Goal: Information Seeking & Learning: Learn about a topic

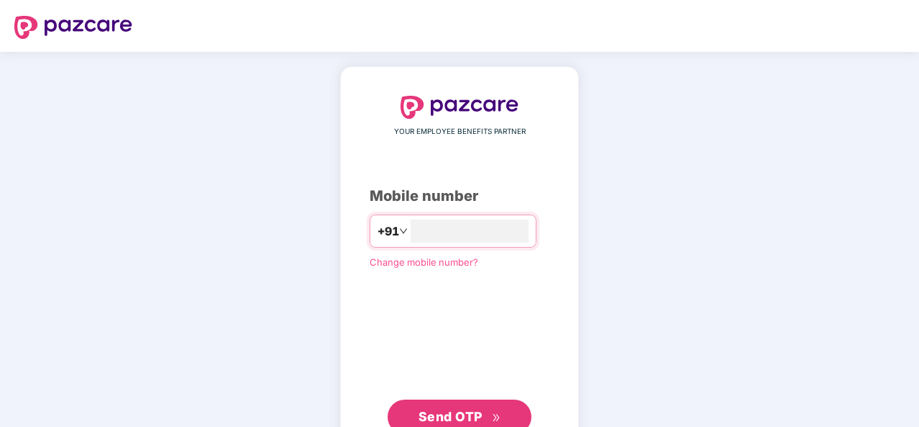
type input "**********"
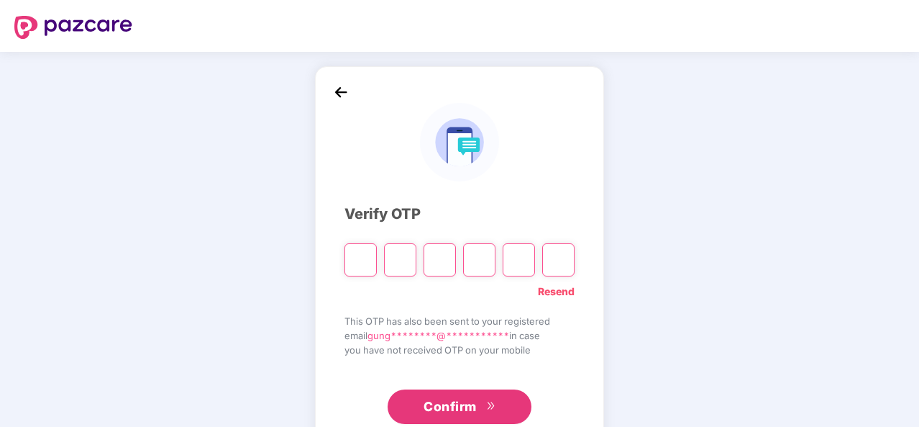
type input "*"
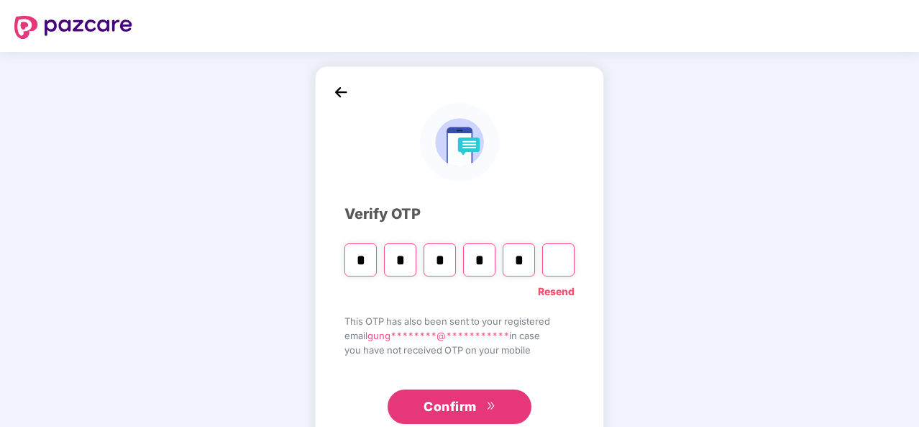
type input "*"
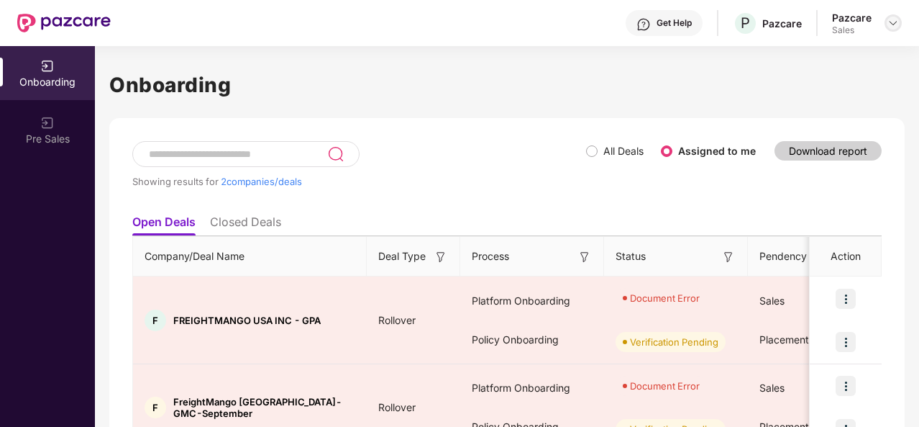
click at [892, 21] on img at bounding box center [894, 23] width 12 height 12
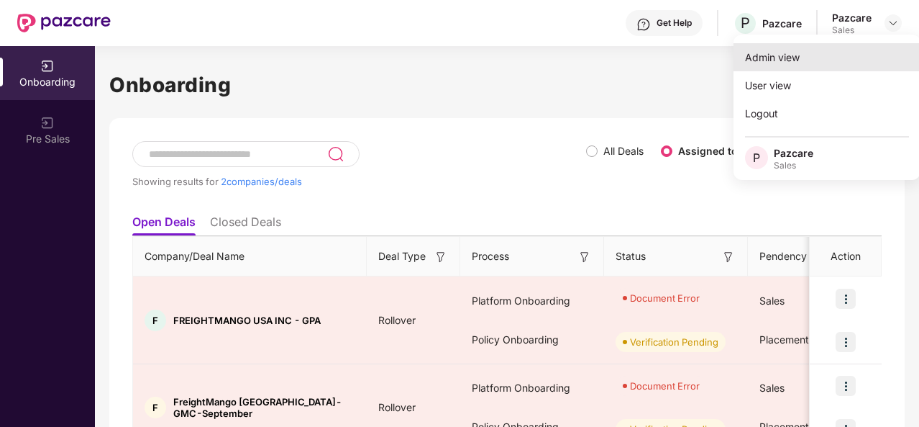
click at [822, 56] on div "Admin view" at bounding box center [827, 57] width 187 height 28
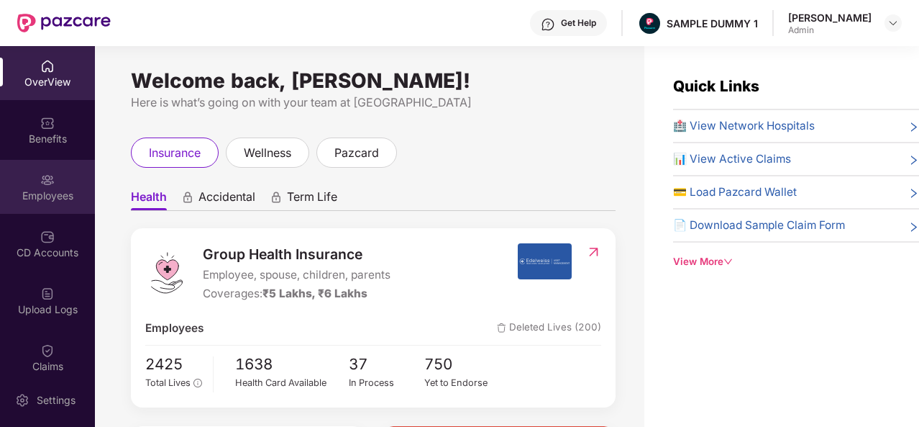
click at [72, 181] on div "Employees" at bounding box center [47, 187] width 95 height 54
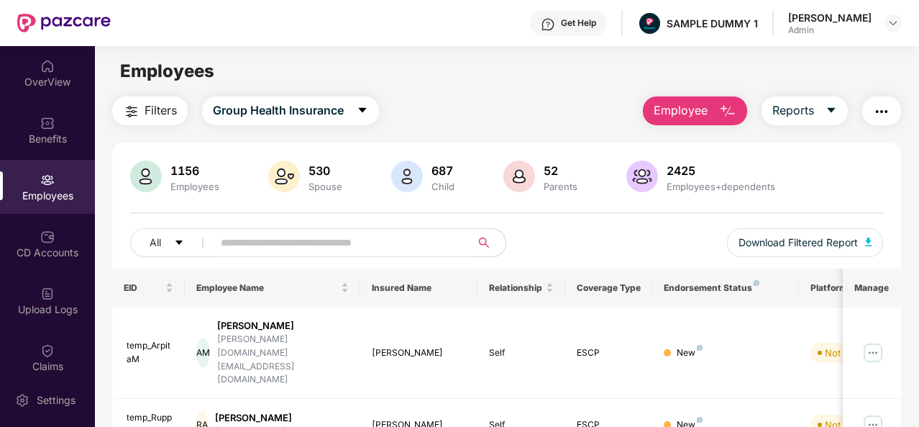
click at [681, 119] on span "Employee" at bounding box center [681, 110] width 54 height 18
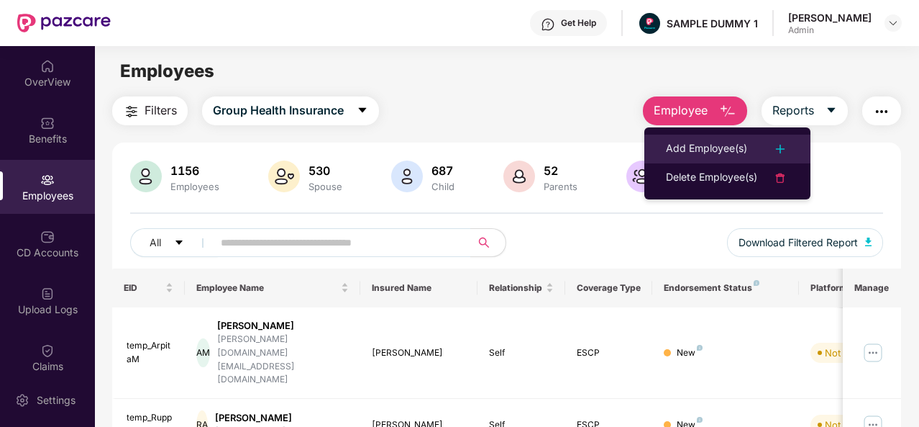
click at [676, 147] on div "Add Employee(s)" at bounding box center [706, 148] width 81 height 17
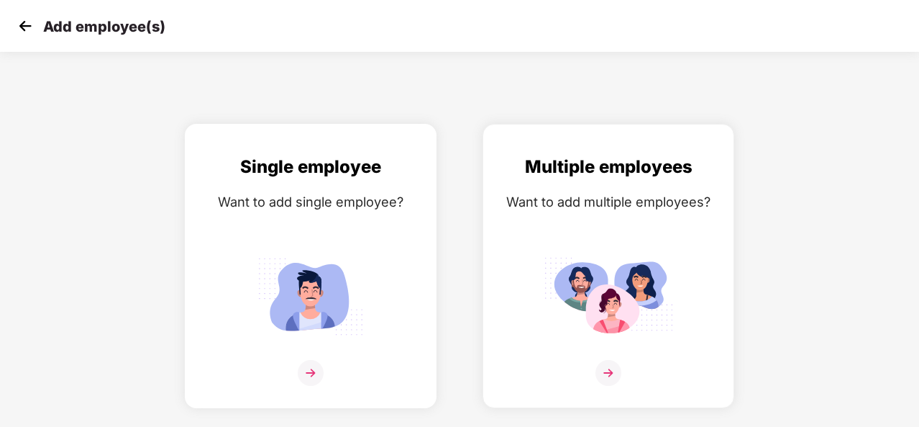
click at [396, 205] on div "Want to add single employee?" at bounding box center [311, 201] width 222 height 21
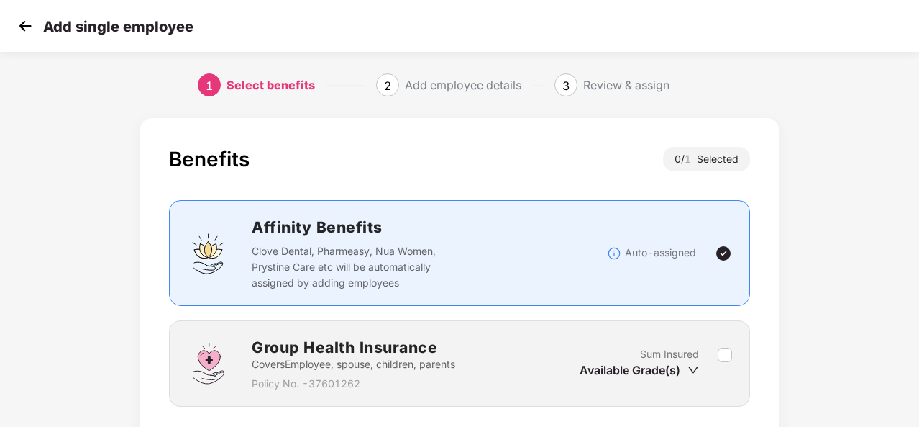
scroll to position [104, 0]
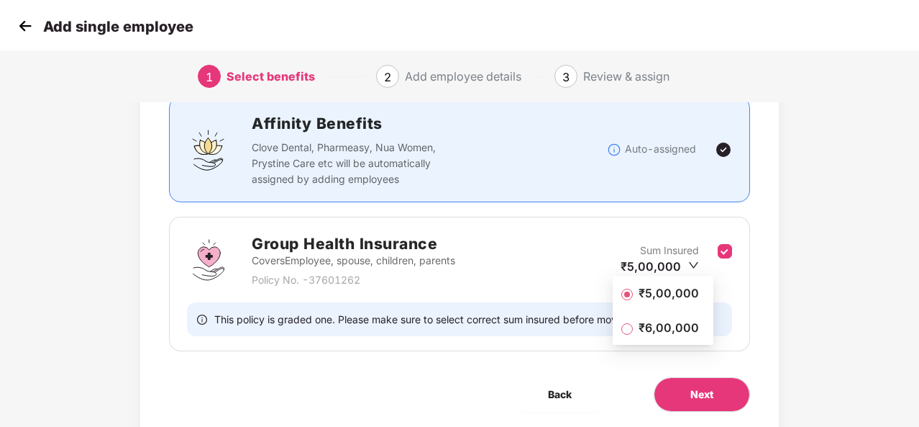
click at [672, 296] on span "₹5,00,000" at bounding box center [669, 293] width 72 height 16
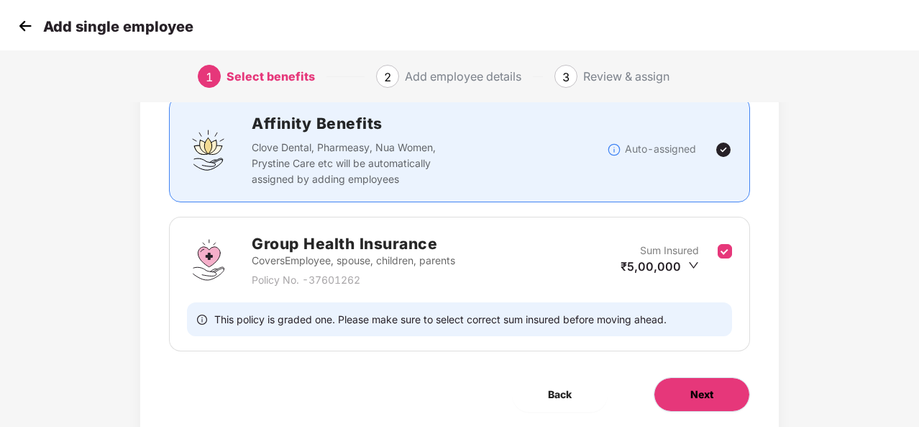
click at [698, 408] on button "Next" at bounding box center [702, 394] width 96 height 35
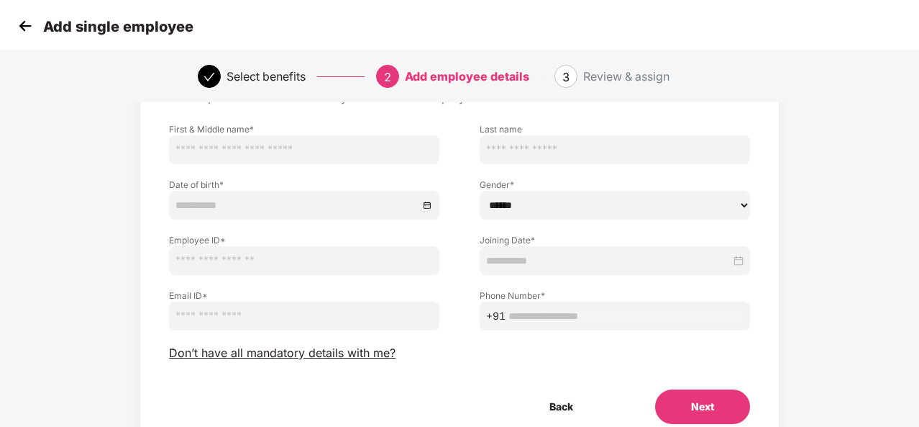
scroll to position [87, 0]
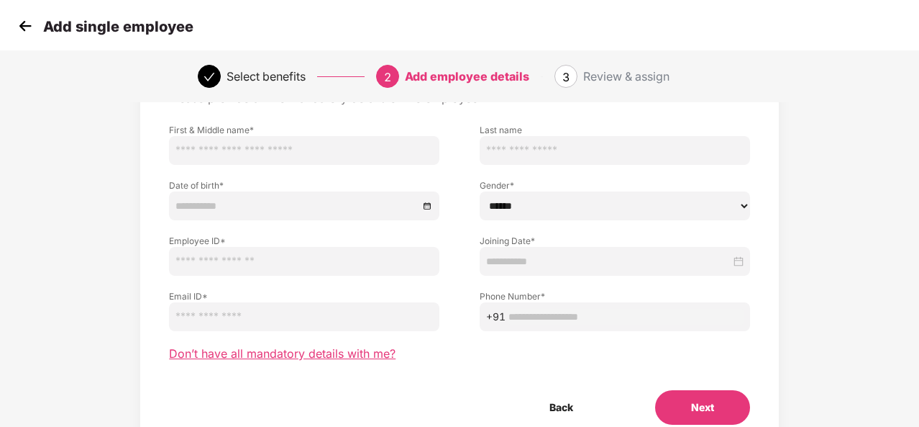
click at [269, 355] on span "Don’t have all mandatory details with me?" at bounding box center [282, 353] width 227 height 15
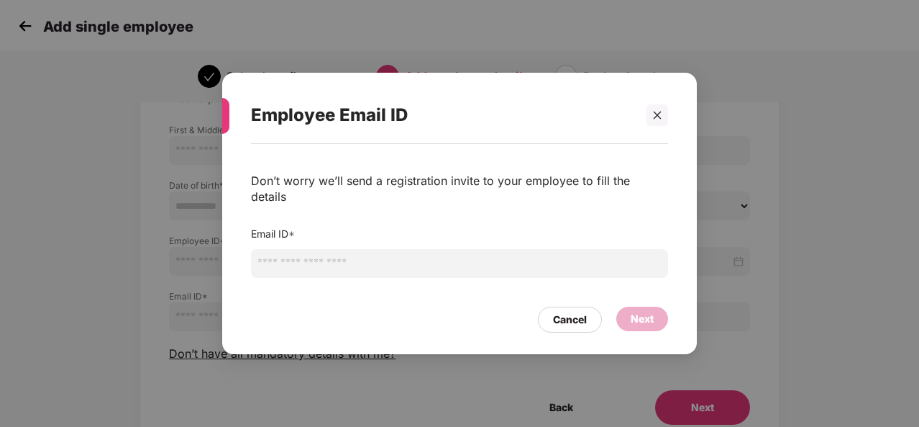
click at [404, 249] on input "email" at bounding box center [459, 263] width 417 height 29
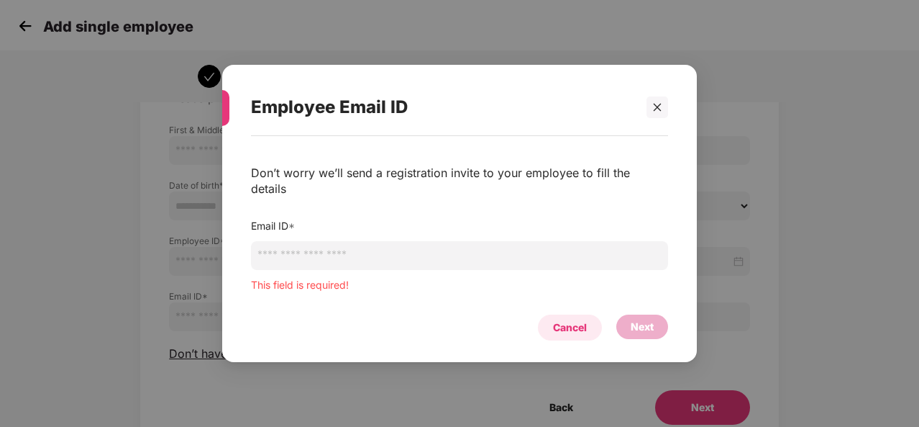
click at [591, 314] on div "Cancel" at bounding box center [570, 327] width 64 height 26
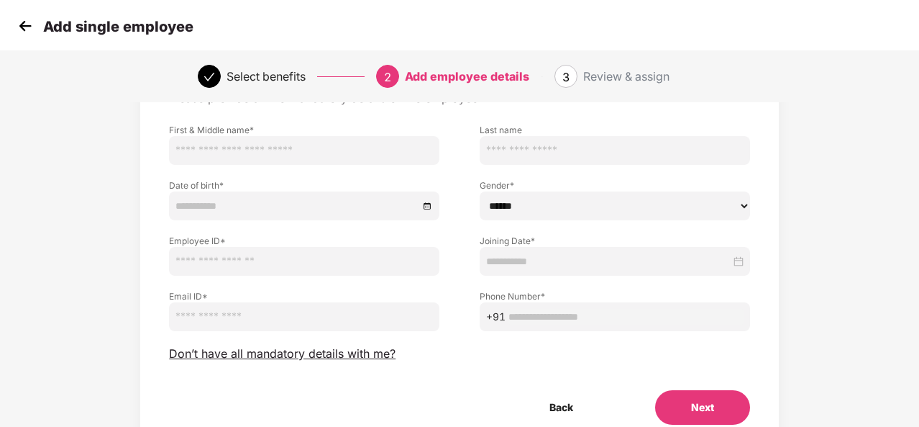
scroll to position [150, 0]
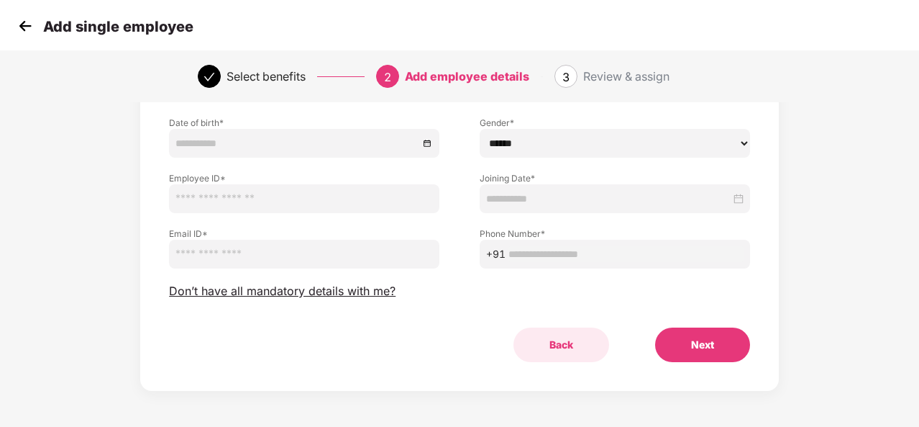
click at [561, 343] on button "Back" at bounding box center [562, 344] width 96 height 35
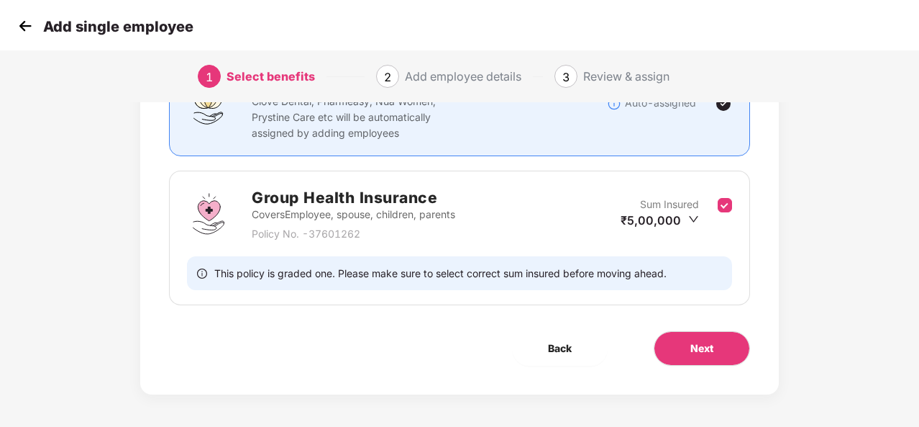
click at [22, 30] on img at bounding box center [25, 26] width 22 height 22
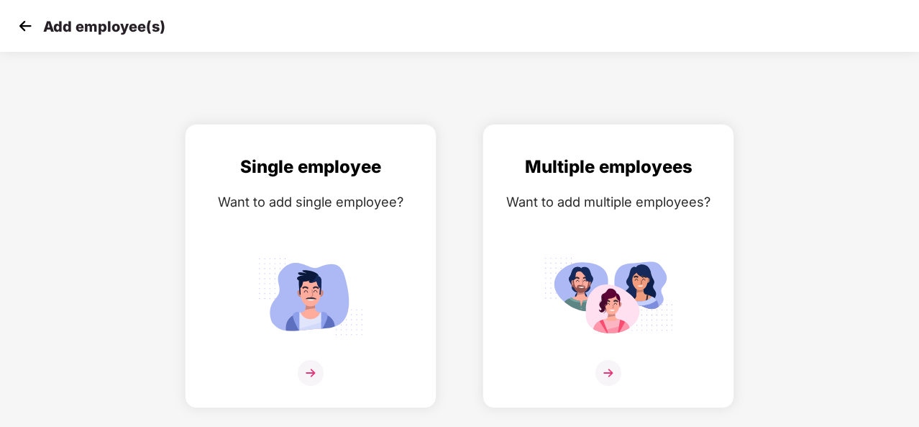
click at [29, 27] on img at bounding box center [25, 26] width 22 height 22
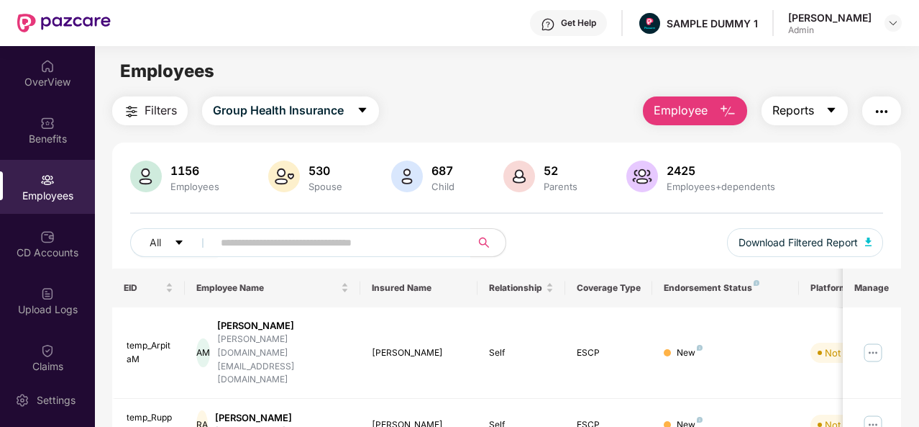
click at [825, 108] on button "Reports" at bounding box center [805, 110] width 86 height 29
click at [619, 242] on div "All Download Filtered Report" at bounding box center [506, 248] width 753 height 40
click at [596, 24] on div "Get Help" at bounding box center [578, 23] width 35 height 12
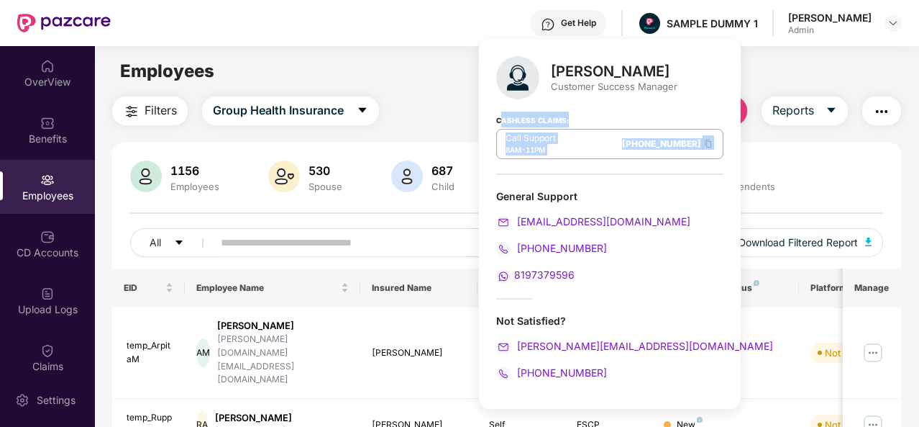
drag, startPoint x: 501, startPoint y: 123, endPoint x: 662, endPoint y: 163, distance: 165.9
click at [662, 163] on div "Cashless Claims: Call Support 8AM - 11PM 080-3783-5420" at bounding box center [609, 139] width 227 height 72
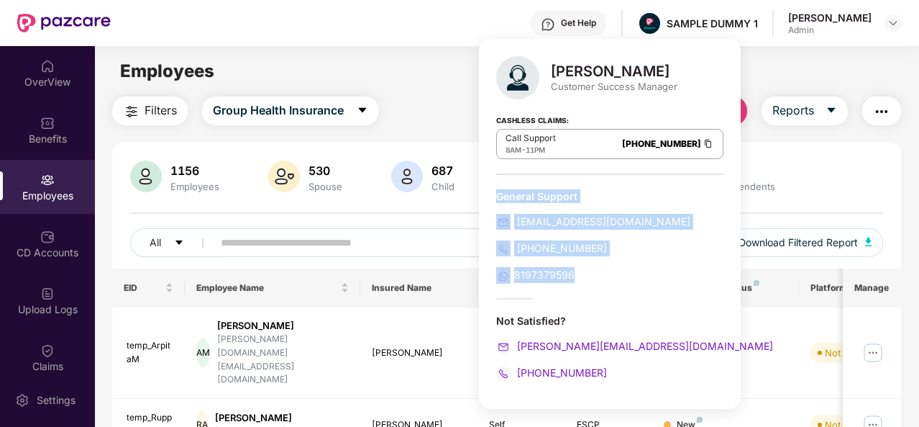
drag, startPoint x: 589, startPoint y: 276, endPoint x: 496, endPoint y: 196, distance: 122.9
click at [496, 196] on div "General Support support@pazcare.com 080-3783-4753 8197379596" at bounding box center [609, 236] width 227 height 94
click at [496, 196] on div "General Support" at bounding box center [609, 196] width 227 height 14
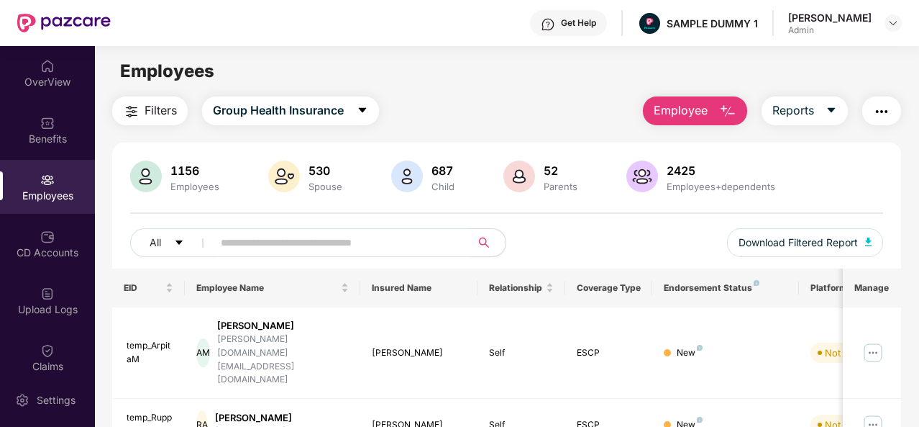
click at [435, 122] on div "Filters Group Health Insurance Employee Reports" at bounding box center [506, 110] width 789 height 29
click at [38, 134] on div "Benefits" at bounding box center [47, 139] width 95 height 14
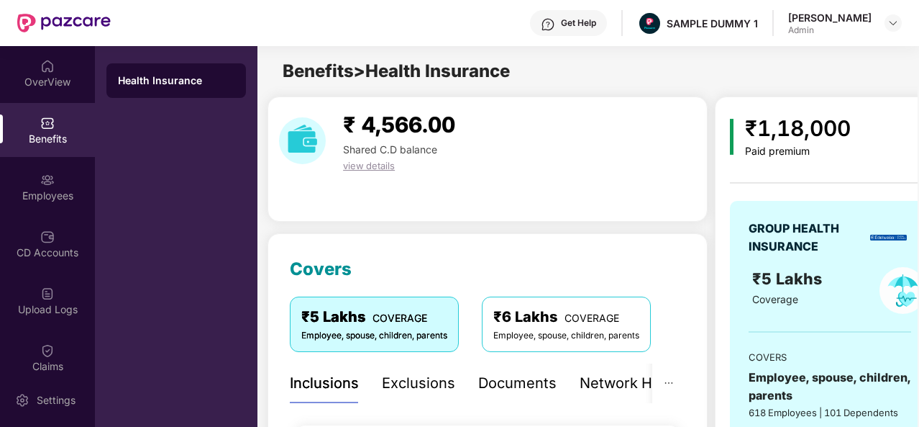
click at [513, 373] on div "Documents" at bounding box center [517, 383] width 78 height 22
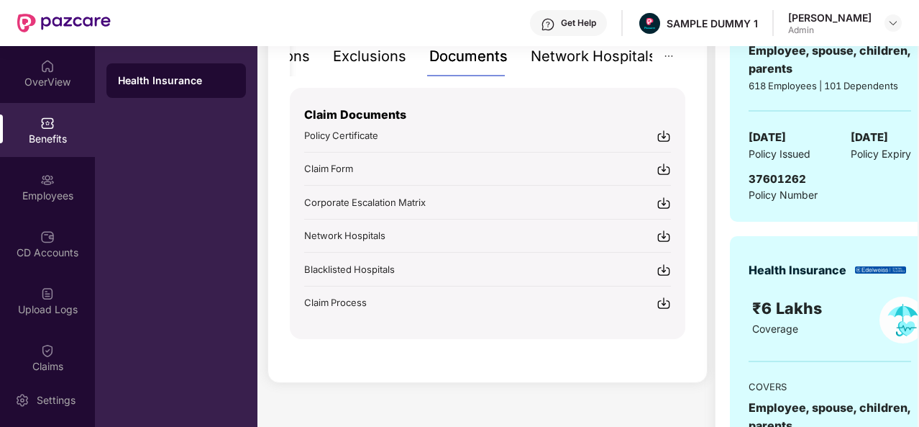
scroll to position [348, 0]
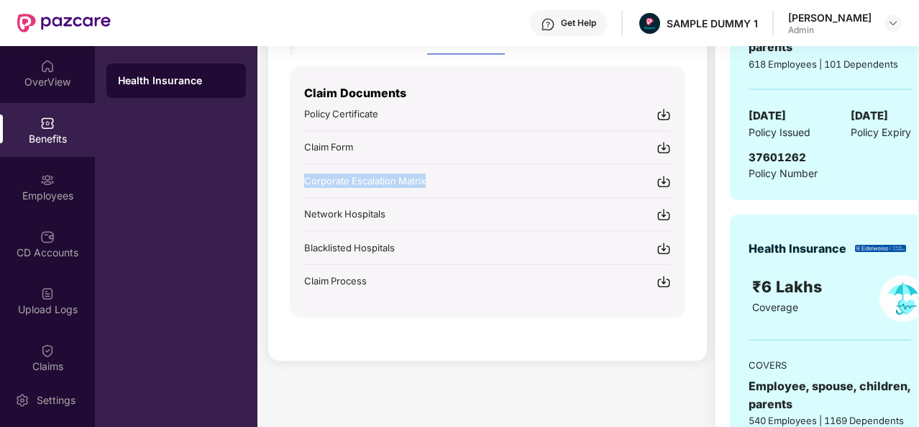
drag, startPoint x: 435, startPoint y: 179, endPoint x: 304, endPoint y: 179, distance: 130.2
click at [304, 179] on div "Corporate Escalation Matrix" at bounding box center [487, 180] width 367 height 15
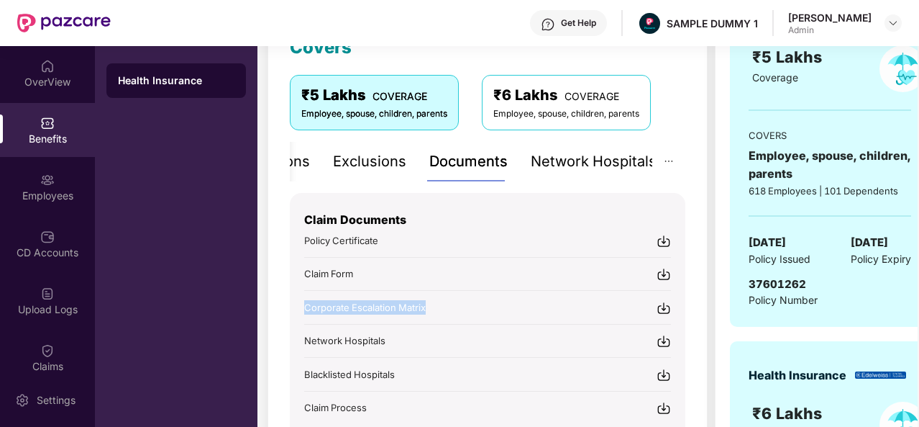
scroll to position [222, 0]
click at [473, 73] on div "Covers ₹5 Lakhs COVERAGE Employee, spouse, children, parents ₹6 Lakhs COVERAGE …" at bounding box center [488, 239] width 396 height 410
click at [386, 160] on div "Exclusions" at bounding box center [369, 161] width 73 height 22
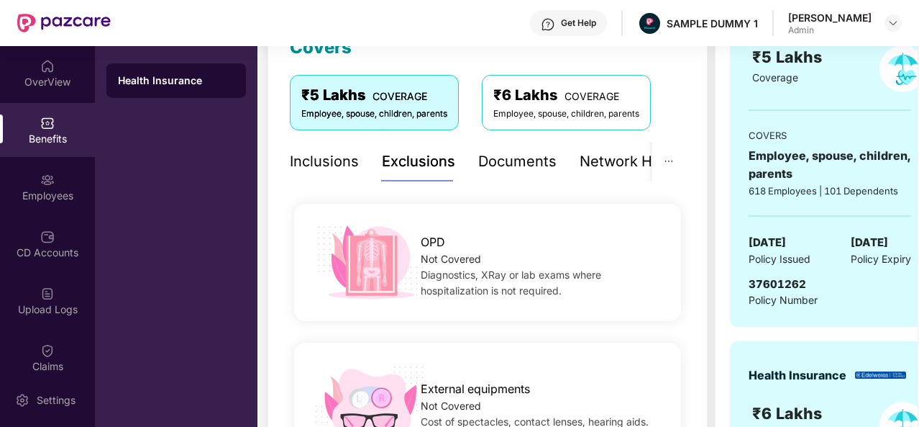
click at [353, 159] on div "Inclusions" at bounding box center [324, 161] width 69 height 22
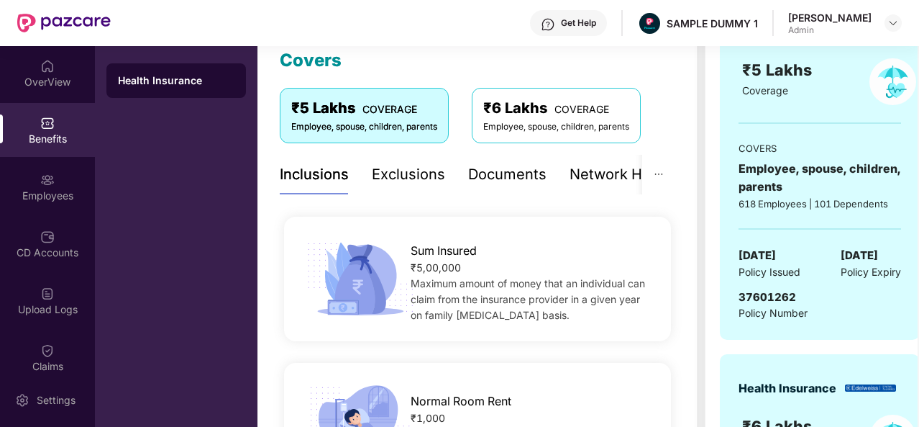
scroll to position [207, 0]
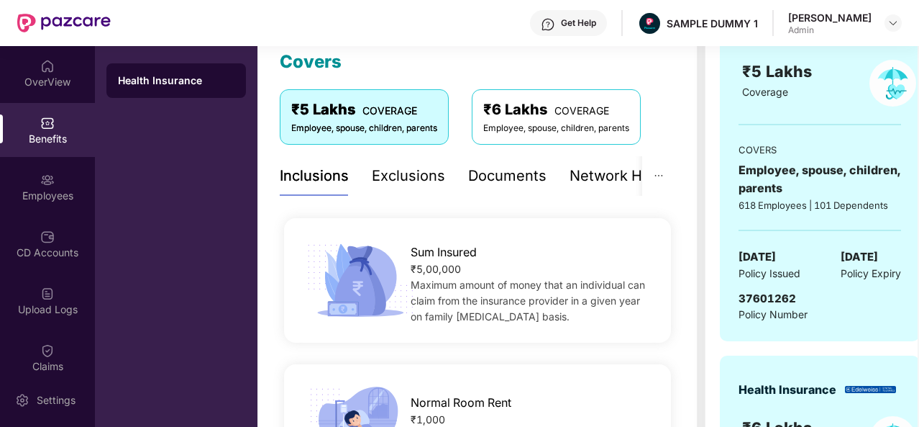
click at [583, 19] on div "Get Help" at bounding box center [578, 23] width 35 height 12
click at [429, 191] on div "Exclusions" at bounding box center [408, 176] width 73 height 40
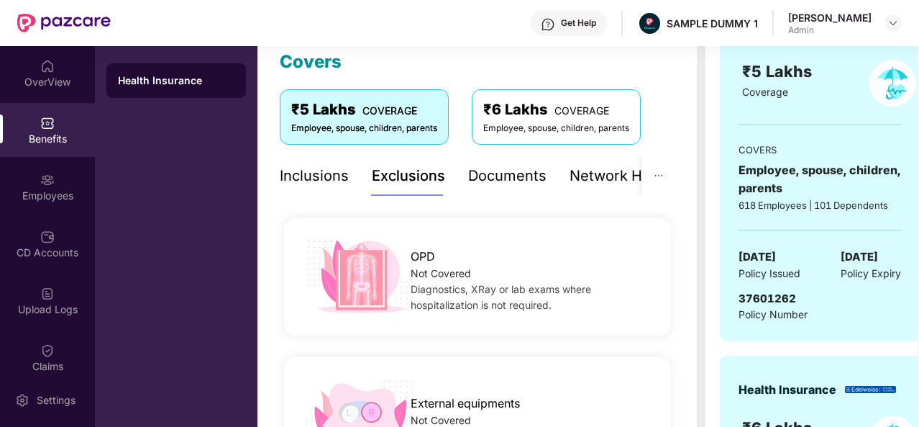
click at [584, 178] on div "Network Hospitals" at bounding box center [633, 176] width 126 height 22
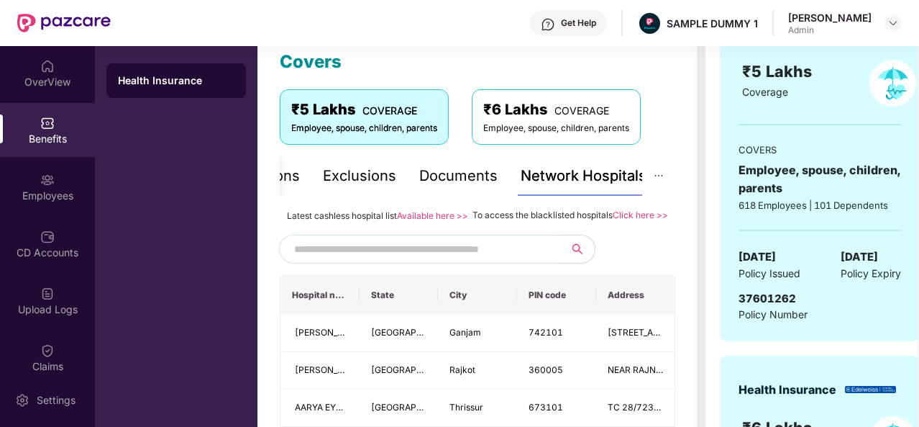
click at [470, 253] on span at bounding box center [419, 249] width 281 height 29
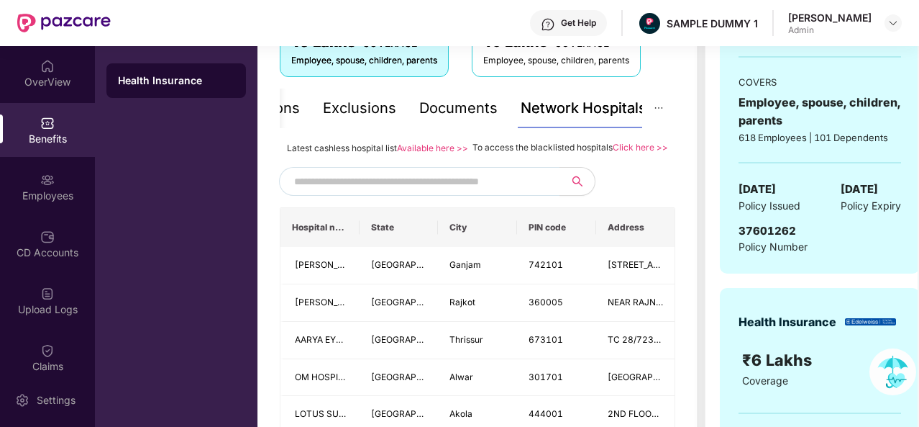
scroll to position [277, 0]
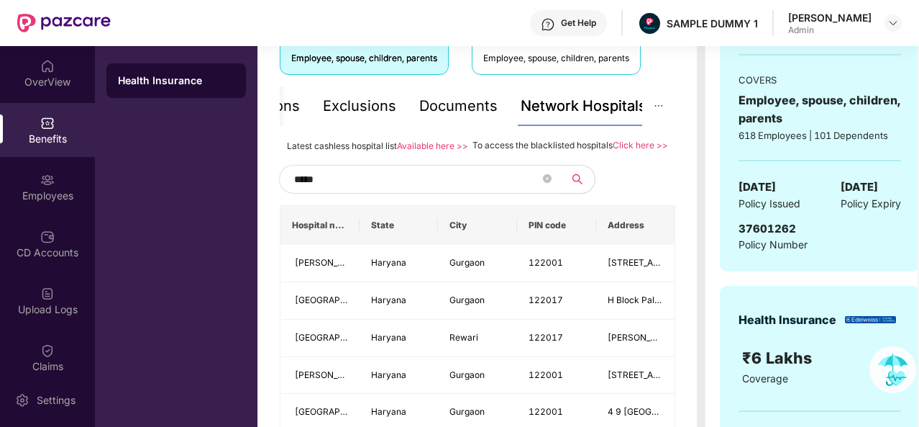
type input "******"
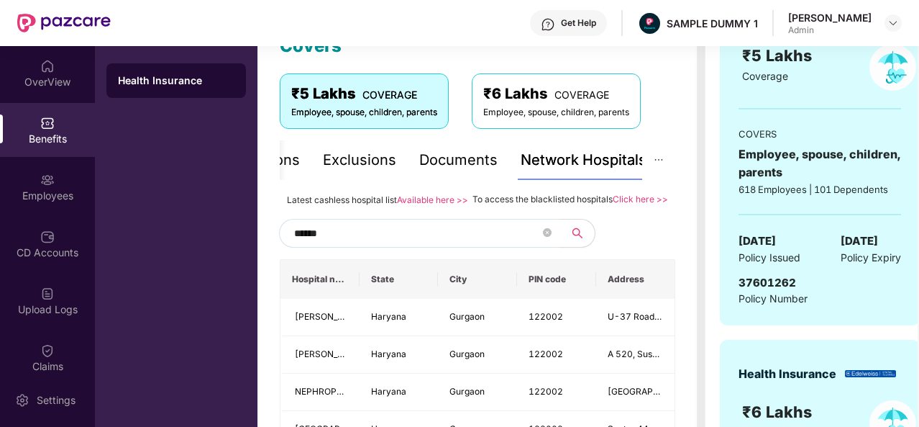
scroll to position [222, 0]
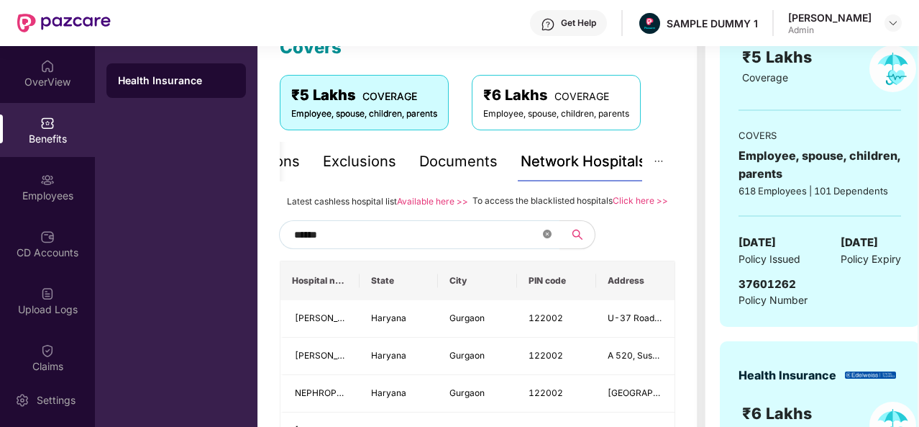
click at [551, 238] on icon "close-circle" at bounding box center [547, 234] width 9 height 9
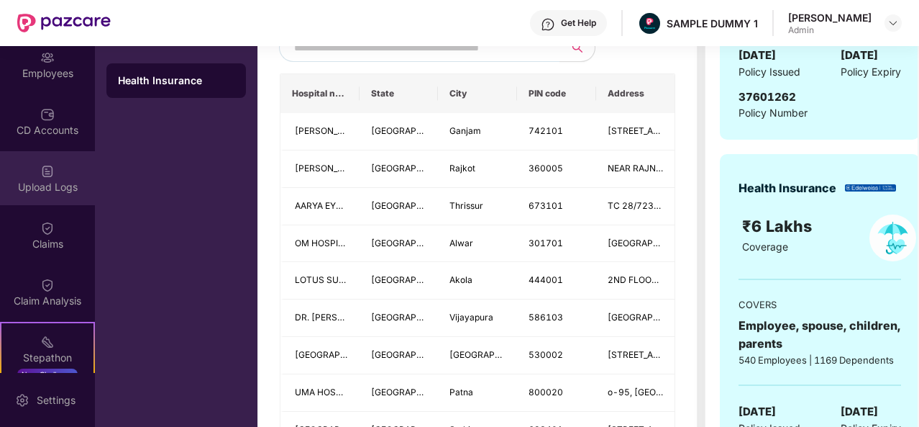
scroll to position [136, 0]
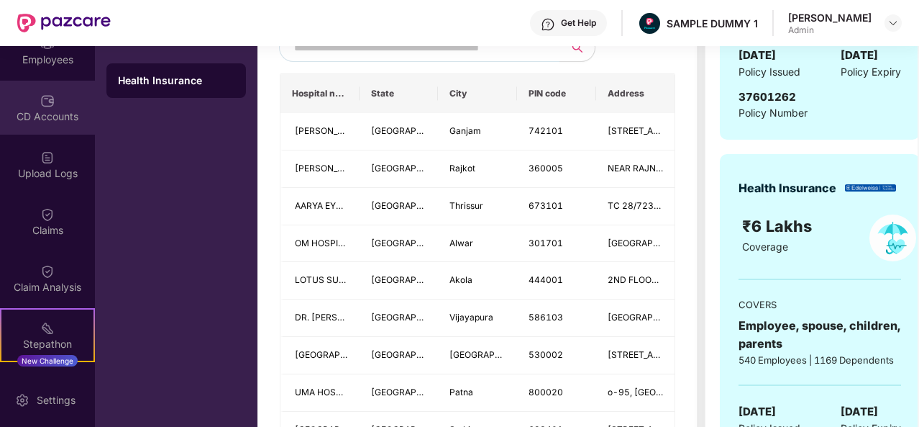
click at [53, 127] on div "CD Accounts" at bounding box center [47, 108] width 95 height 54
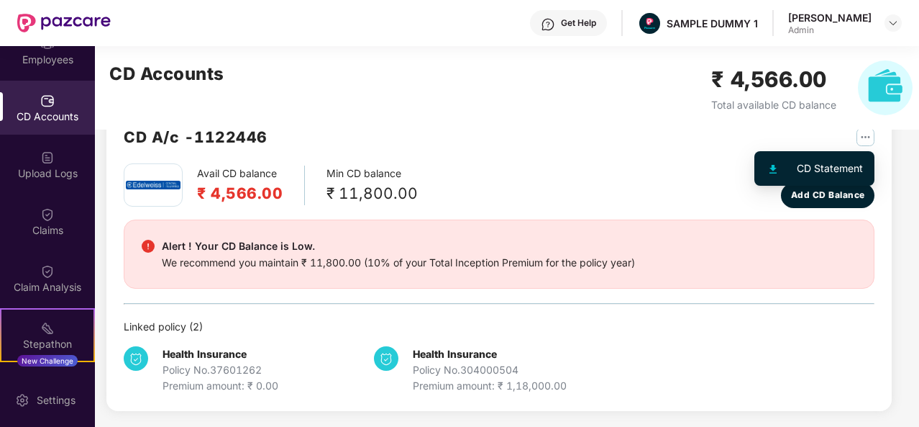
click at [868, 135] on img "button" at bounding box center [866, 137] width 18 height 18
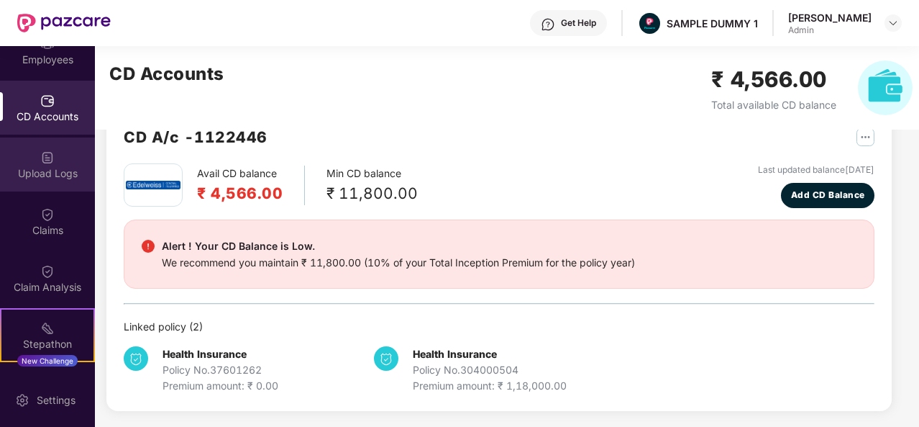
click at [37, 178] on div "Upload Logs" at bounding box center [47, 173] width 95 height 14
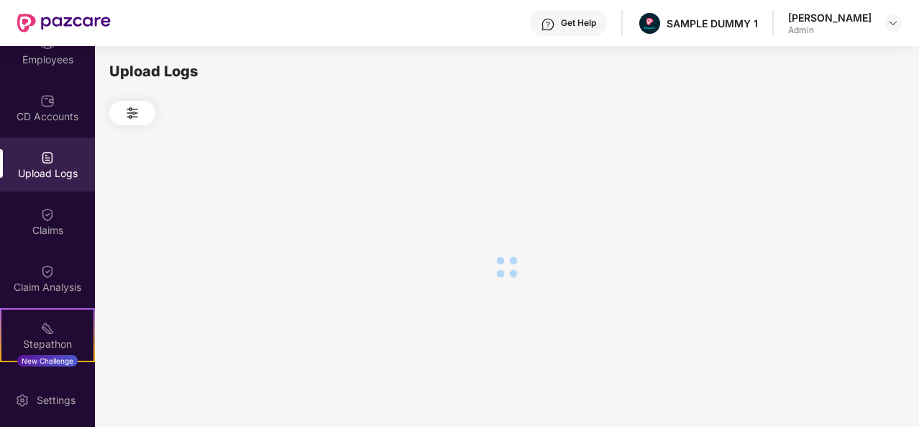
scroll to position [0, 0]
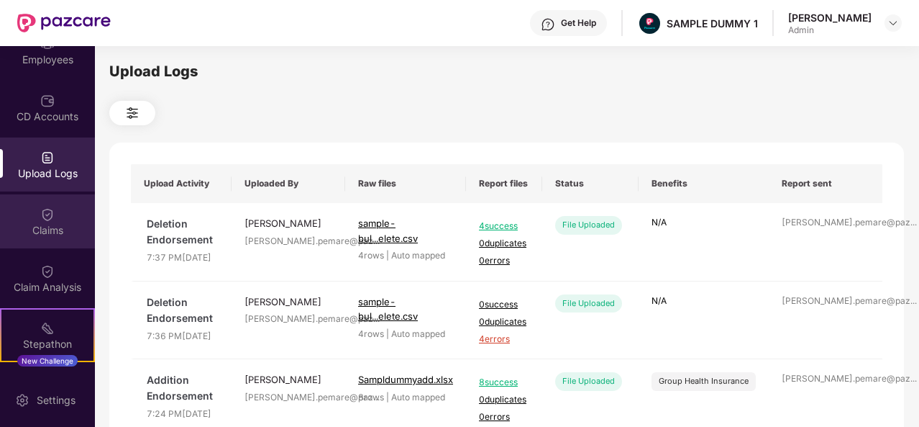
click at [42, 220] on img at bounding box center [47, 214] width 14 height 14
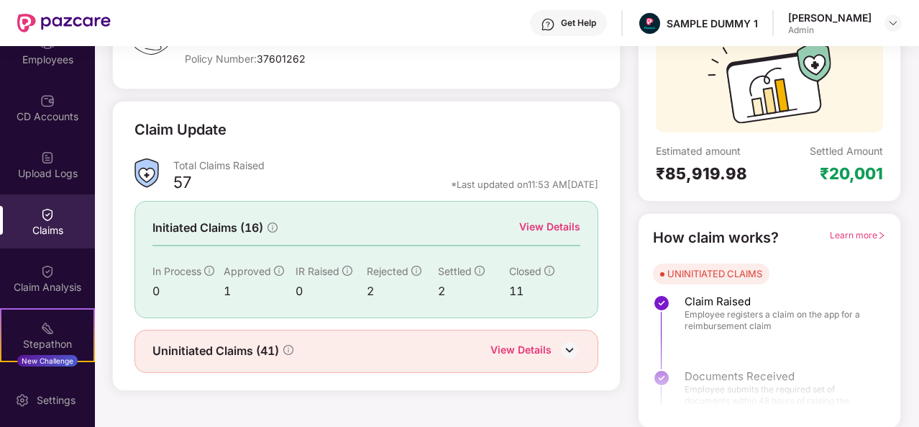
scroll to position [104, 0]
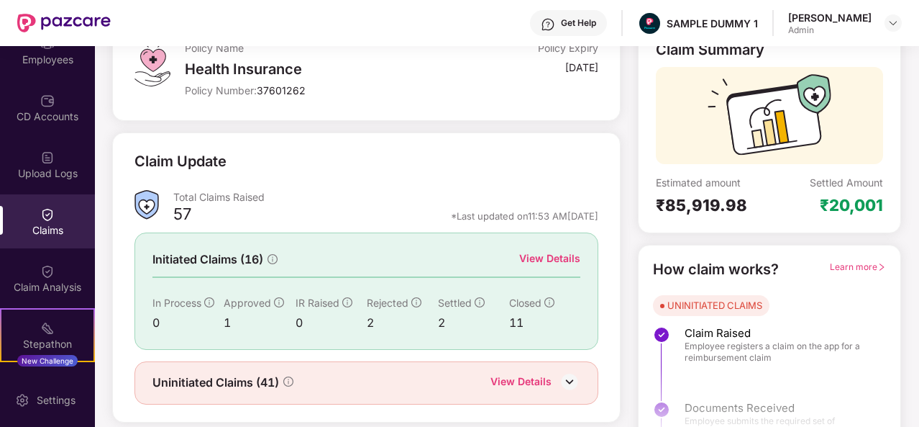
click at [548, 261] on div "View Details" at bounding box center [549, 258] width 61 height 16
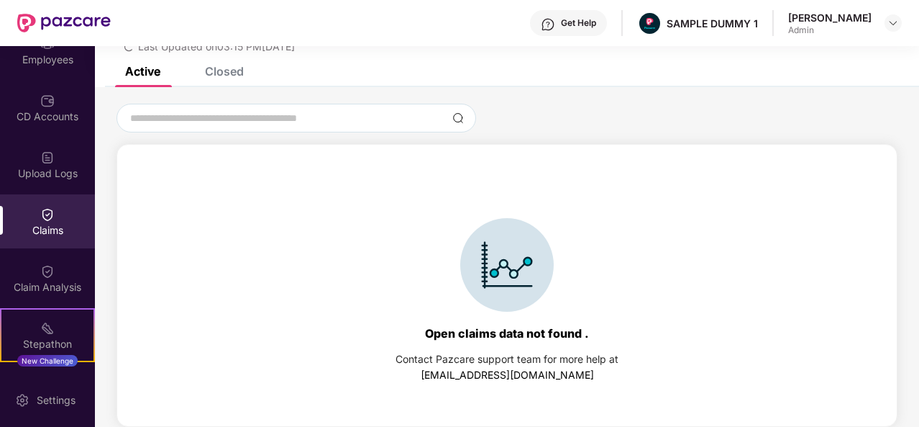
scroll to position [62, 0]
click at [219, 70] on div "Closed" at bounding box center [224, 71] width 39 height 14
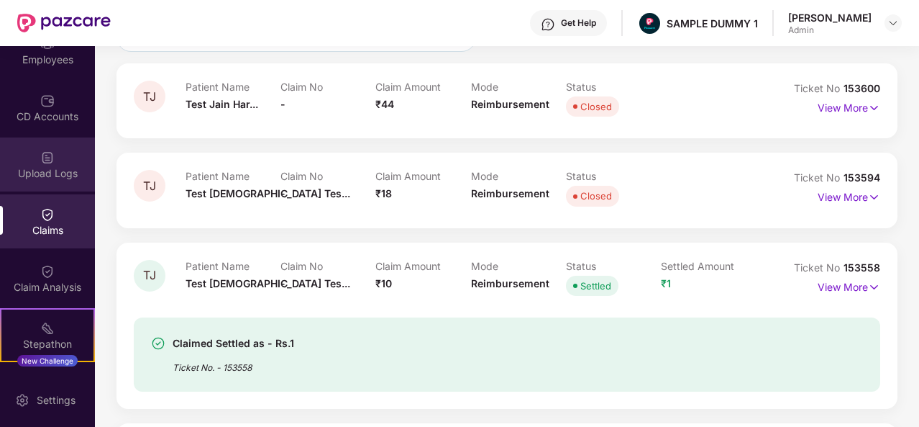
scroll to position [0, 0]
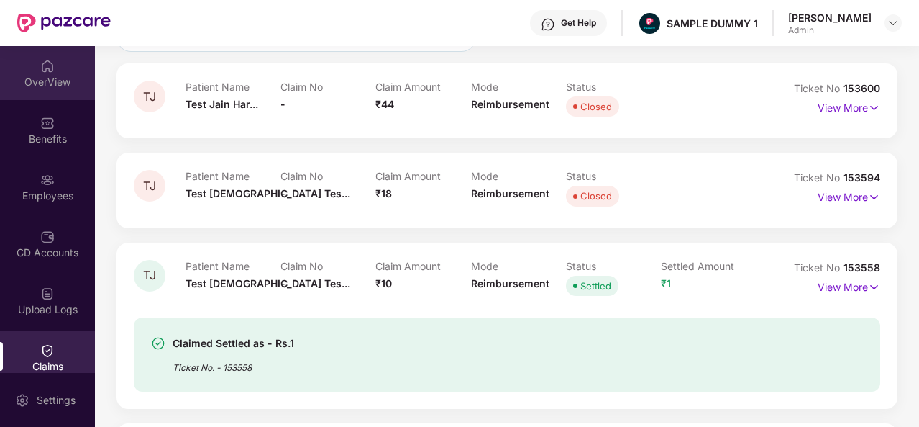
click at [40, 76] on div "OverView" at bounding box center [47, 82] width 95 height 14
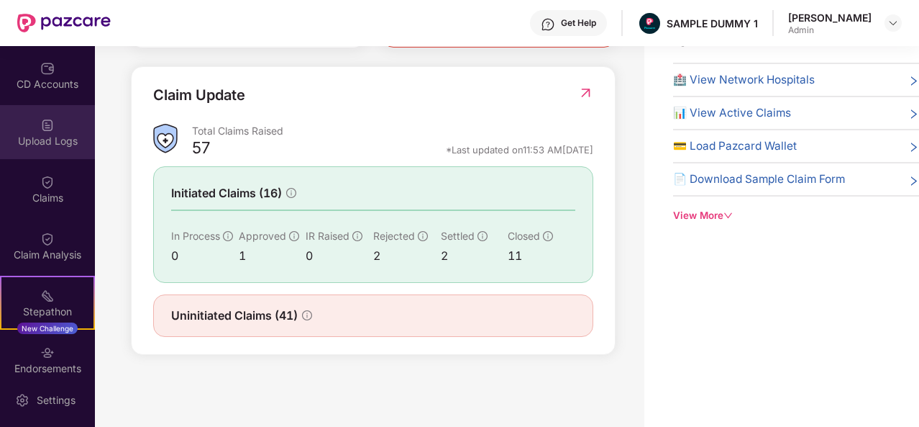
scroll to position [175, 0]
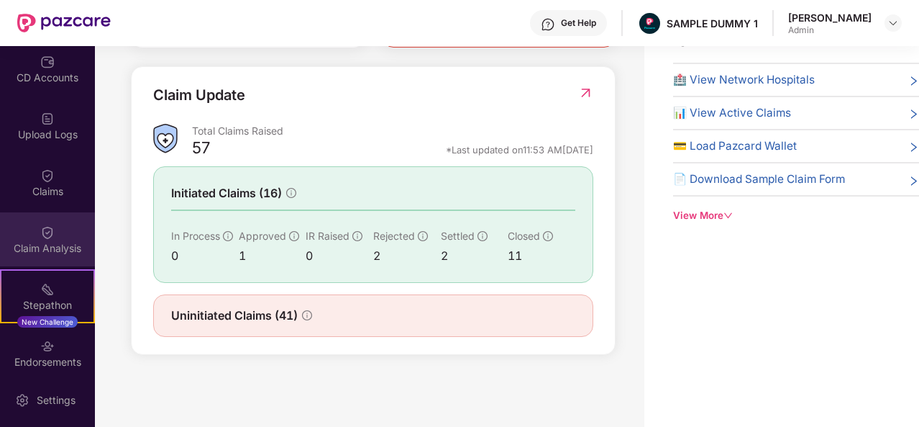
click at [39, 241] on div "Claim Analysis" at bounding box center [47, 248] width 95 height 14
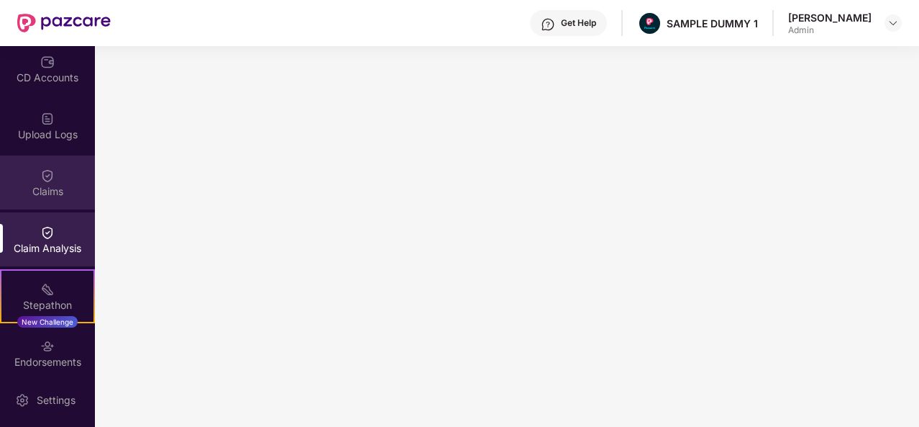
scroll to position [24, 0]
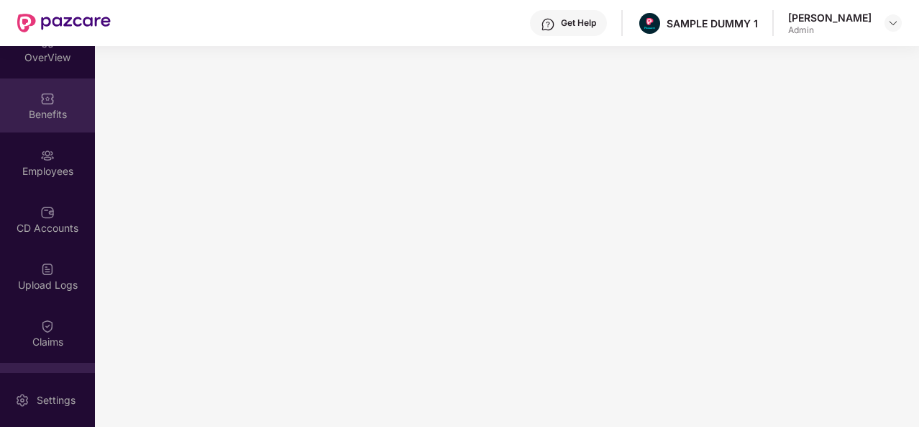
click at [42, 126] on div "Benefits" at bounding box center [47, 105] width 95 height 54
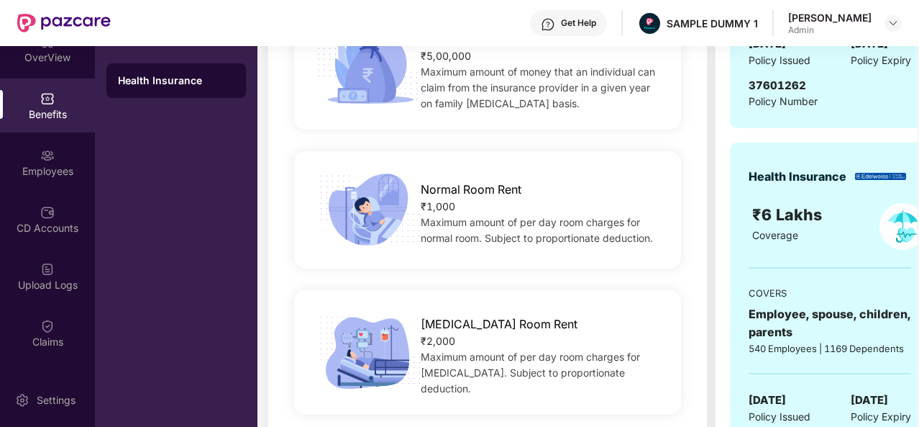
scroll to position [65, 0]
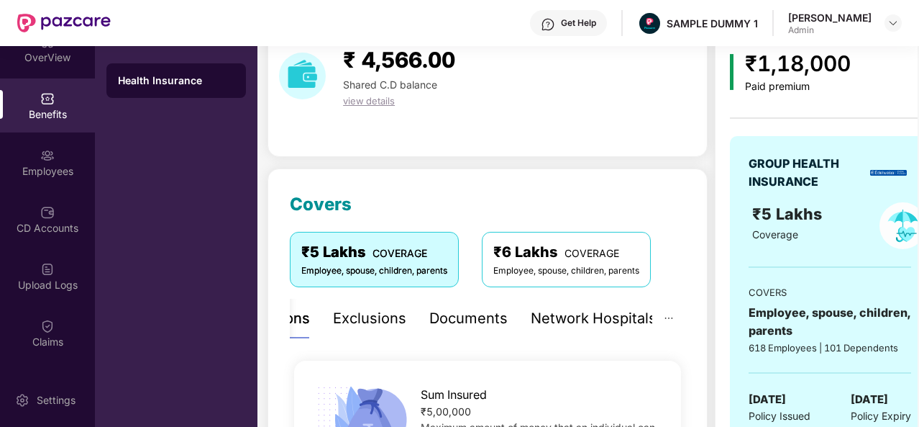
click at [356, 307] on div "Exclusions" at bounding box center [369, 318] width 73 height 22
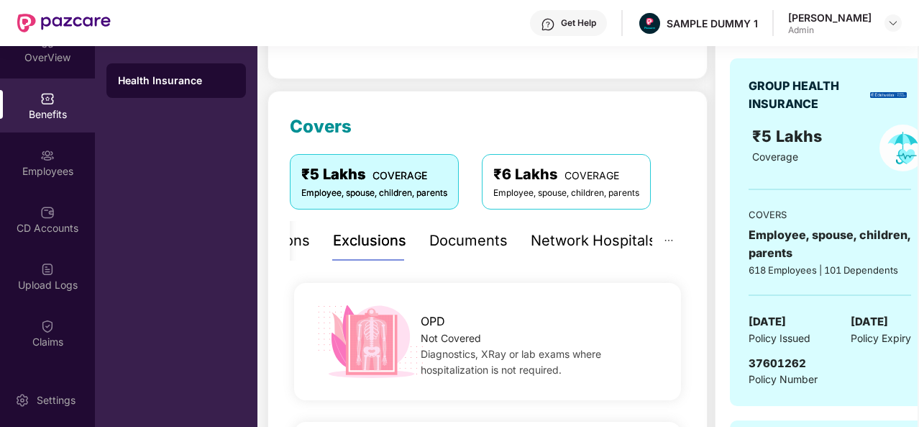
scroll to position [141, 0]
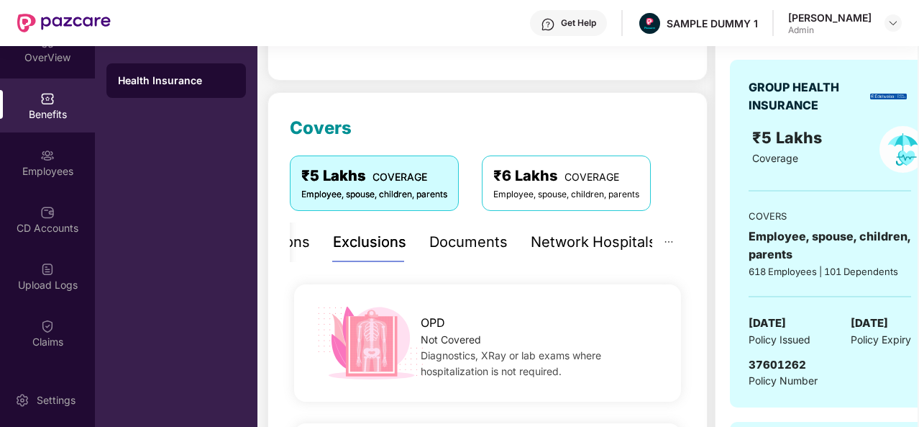
click at [468, 228] on div "Documents" at bounding box center [469, 242] width 78 height 40
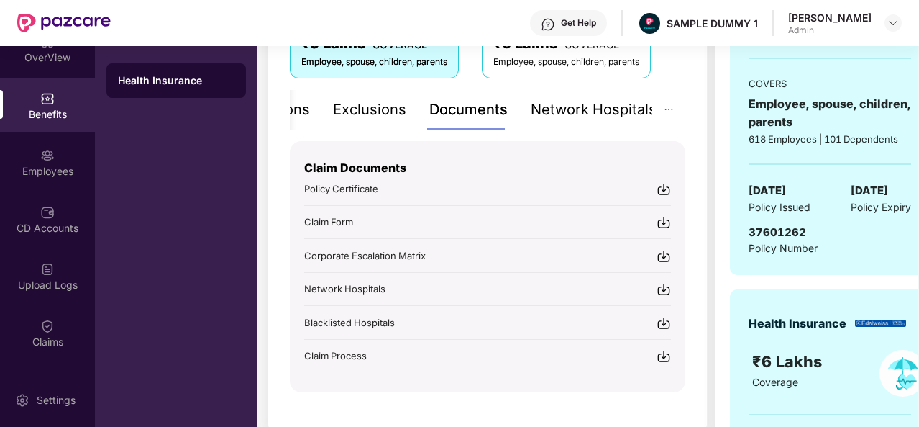
scroll to position [301, 0]
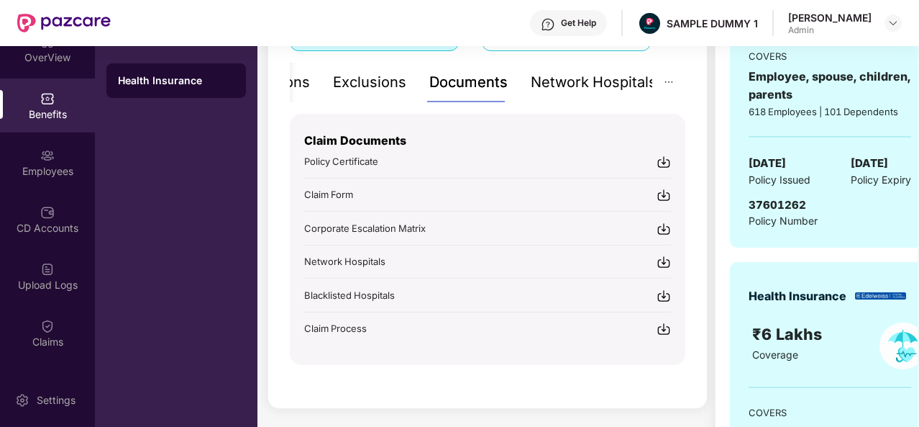
click at [353, 322] on span "Claim Process" at bounding box center [335, 328] width 63 height 12
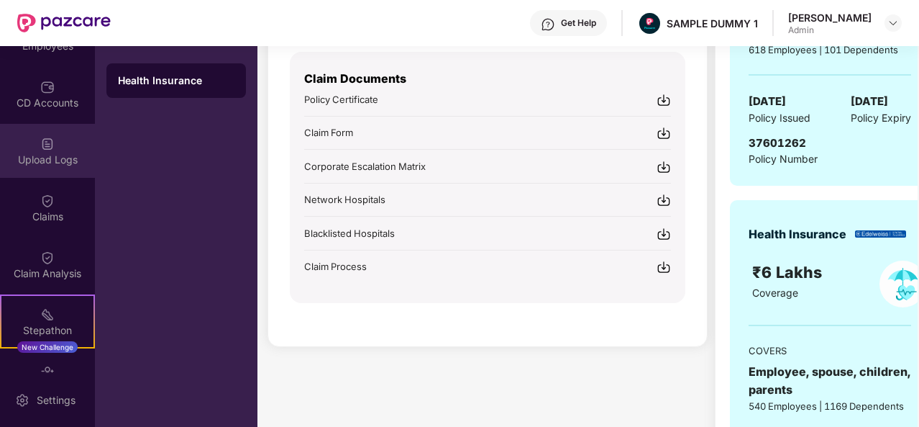
scroll to position [153, 0]
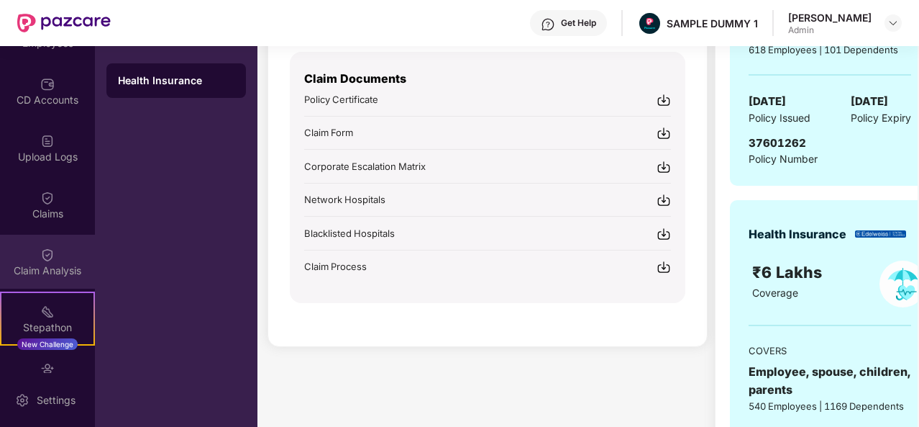
click at [52, 264] on div "Claim Analysis" at bounding box center [47, 270] width 95 height 14
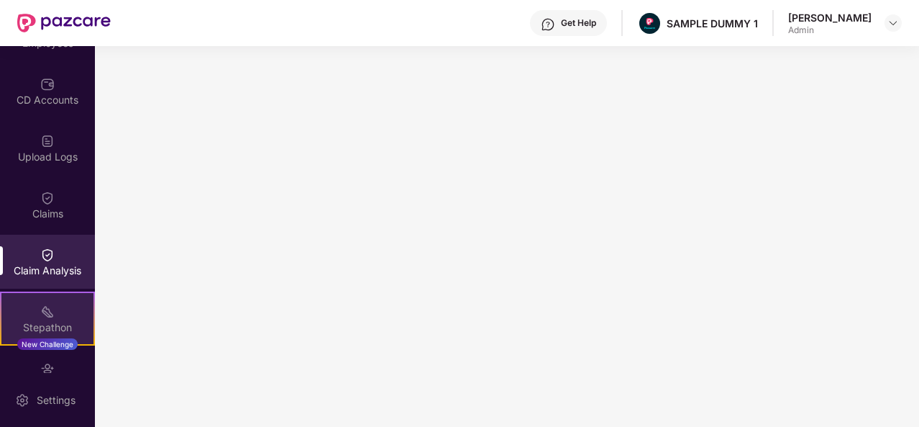
click at [74, 316] on div "Stepathon New Challenge" at bounding box center [47, 318] width 95 height 54
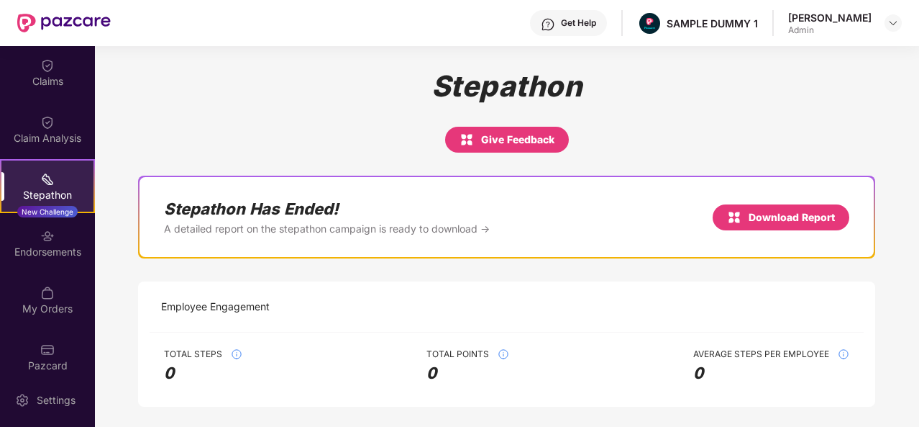
scroll to position [298, 0]
